Goal: Task Accomplishment & Management: Manage account settings

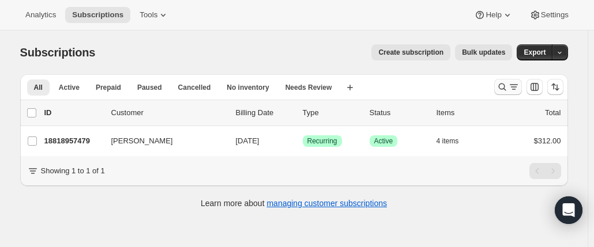
click at [499, 89] on icon "Search and filter results" at bounding box center [503, 87] width 12 height 12
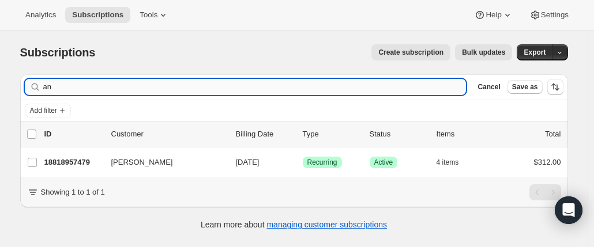
type input "a"
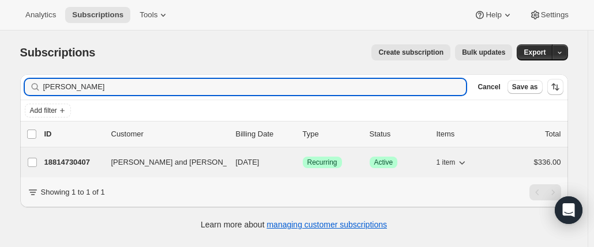
type input "[PERSON_NAME]"
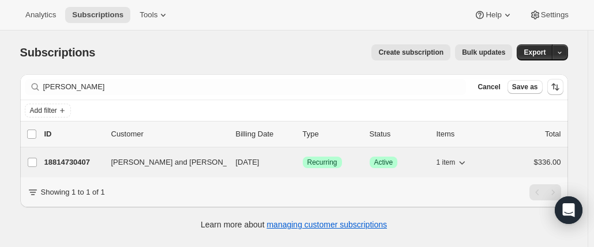
click at [90, 155] on div "18814730407 [PERSON_NAME] and [PERSON_NAME] [DATE] Success Recurring Success Ac…" at bounding box center [302, 163] width 517 height 16
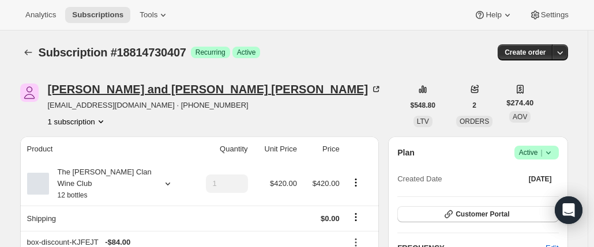
click at [115, 89] on div "[PERSON_NAME] and [PERSON_NAME]" at bounding box center [215, 90] width 335 height 12
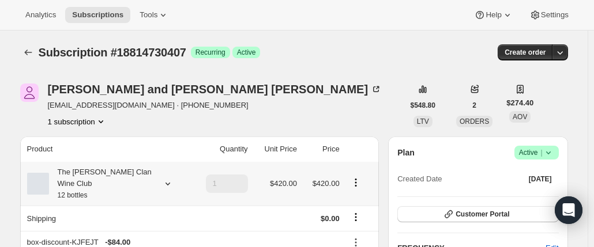
click at [136, 179] on div "The [PERSON_NAME] Clan Wine Club 12 bottles" at bounding box center [101, 184] width 104 height 35
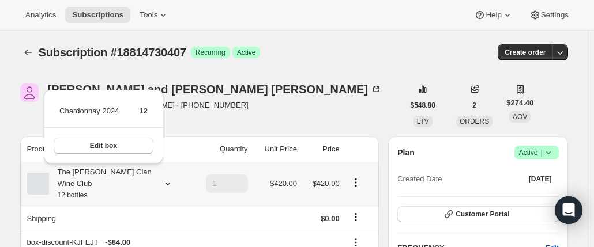
click at [136, 179] on div "The [PERSON_NAME] Clan Wine Club 12 bottles" at bounding box center [101, 184] width 104 height 35
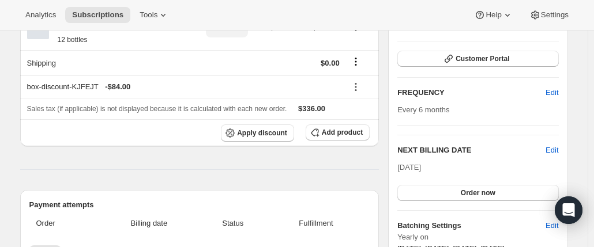
scroll to position [231, 0]
